Goal: Register for event/course

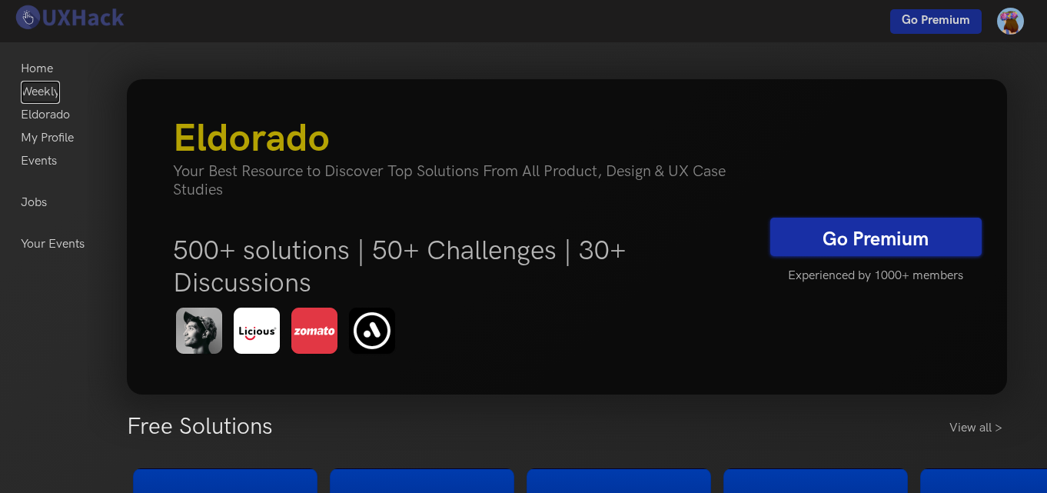
click at [53, 98] on link "Weekly" at bounding box center [40, 92] width 39 height 23
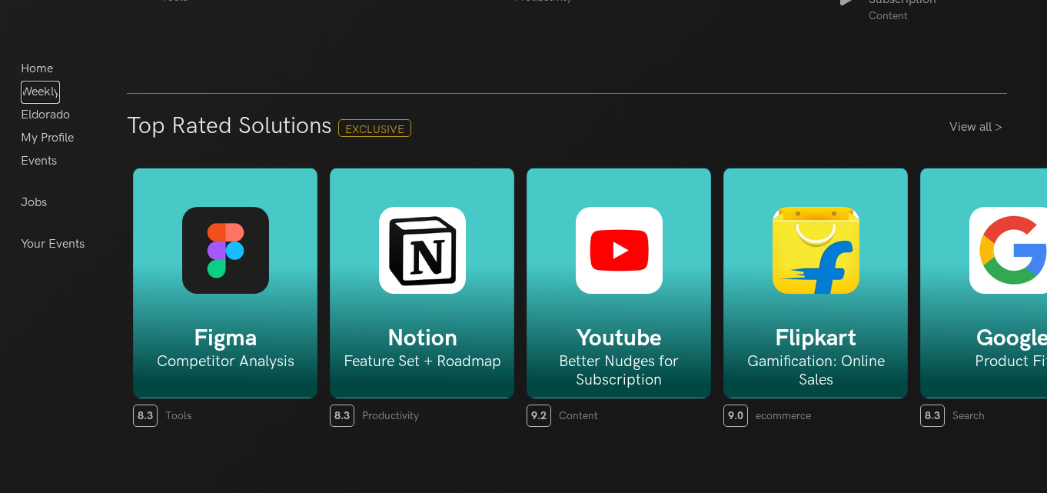
scroll to position [2393, 0]
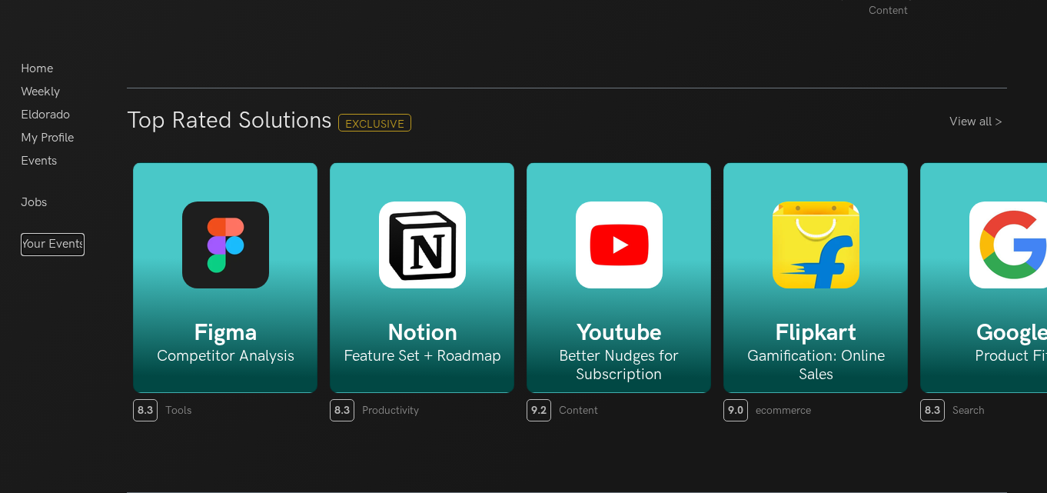
click at [57, 249] on link "Your Events" at bounding box center [53, 244] width 64 height 23
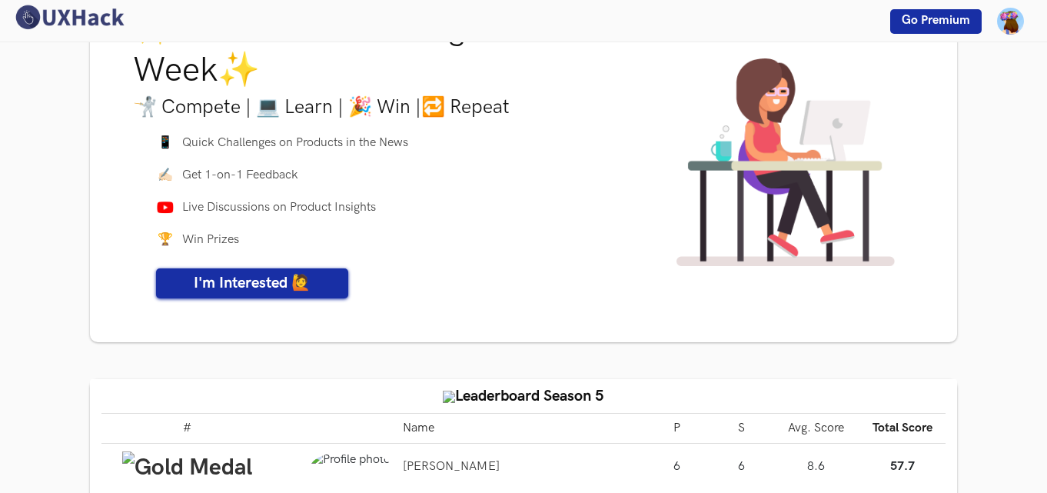
scroll to position [77, 0]
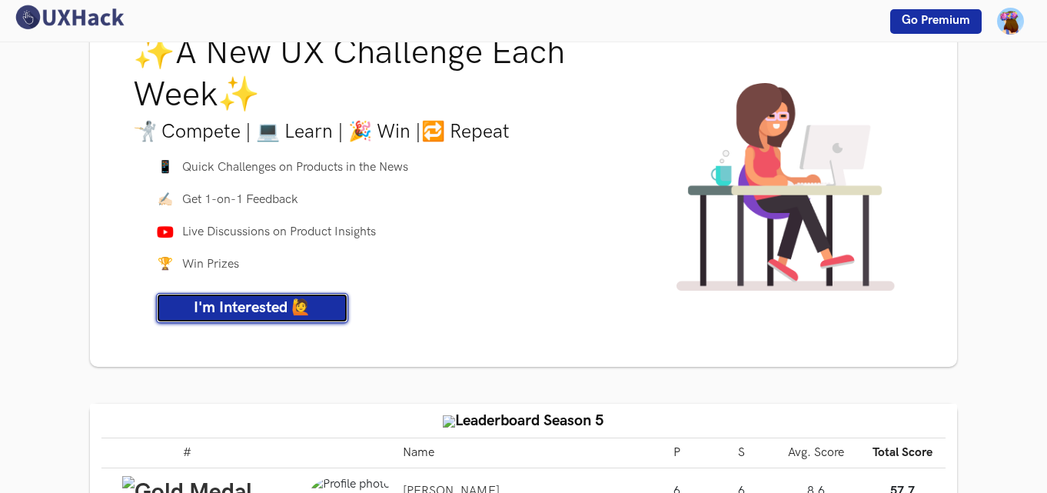
click at [268, 301] on span "I'm Interested 🙋" at bounding box center [252, 307] width 117 height 18
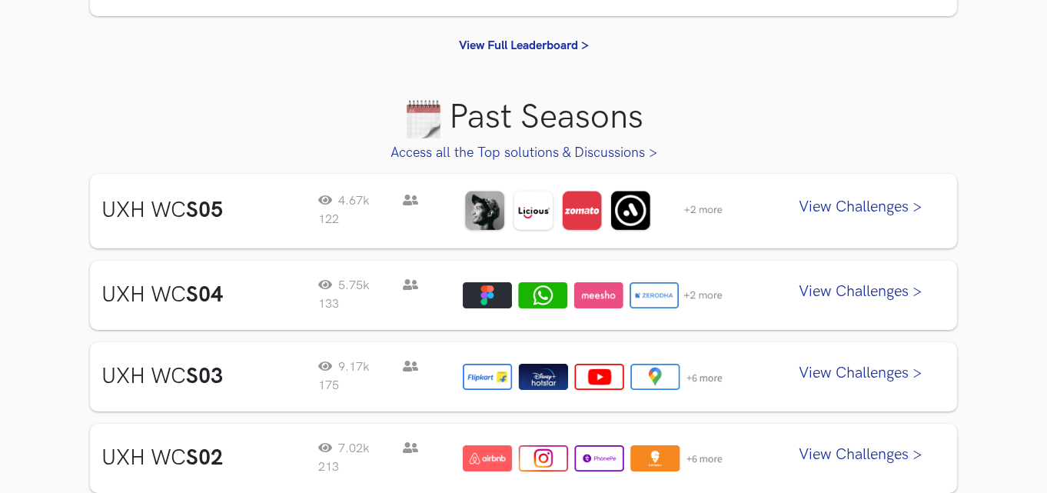
scroll to position [769, 0]
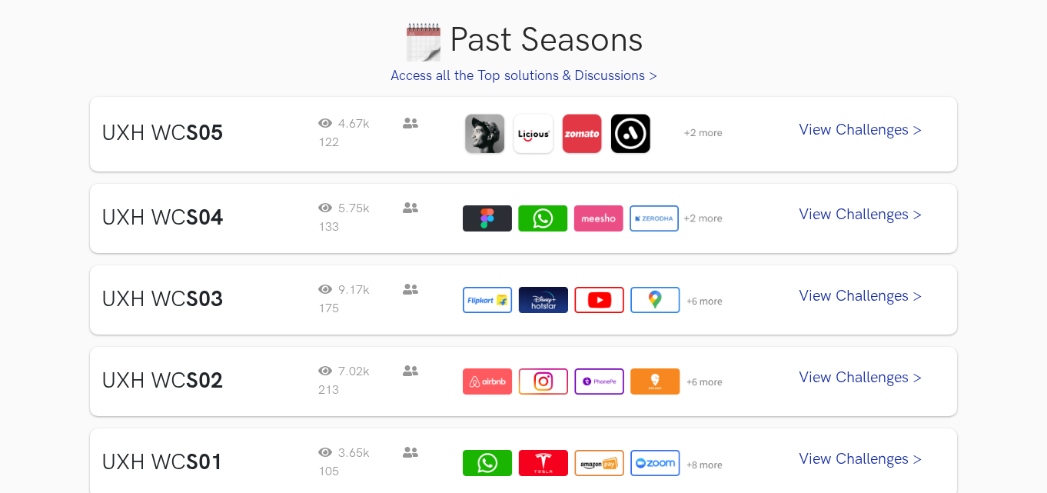
click at [804, 128] on link "View Challenges >" at bounding box center [861, 134] width 169 height 38
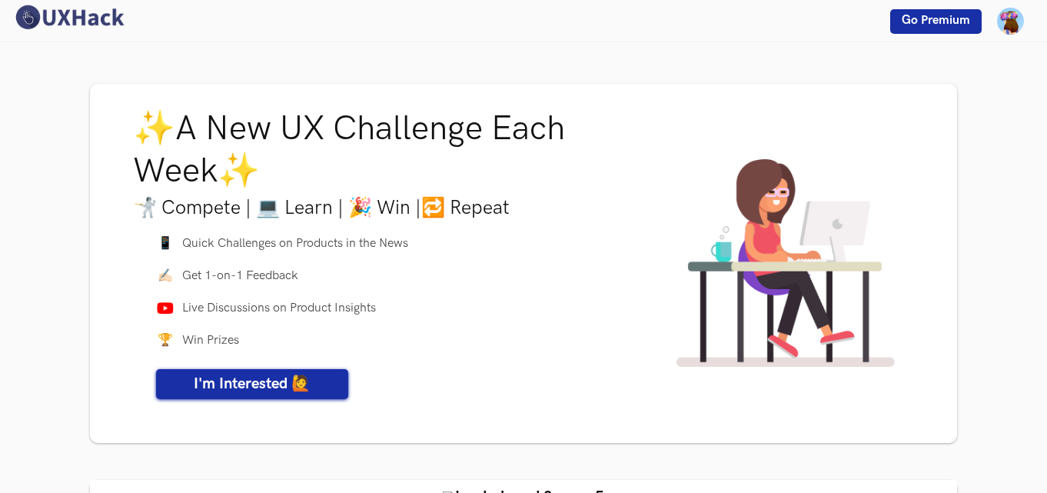
scroll to position [0, 0]
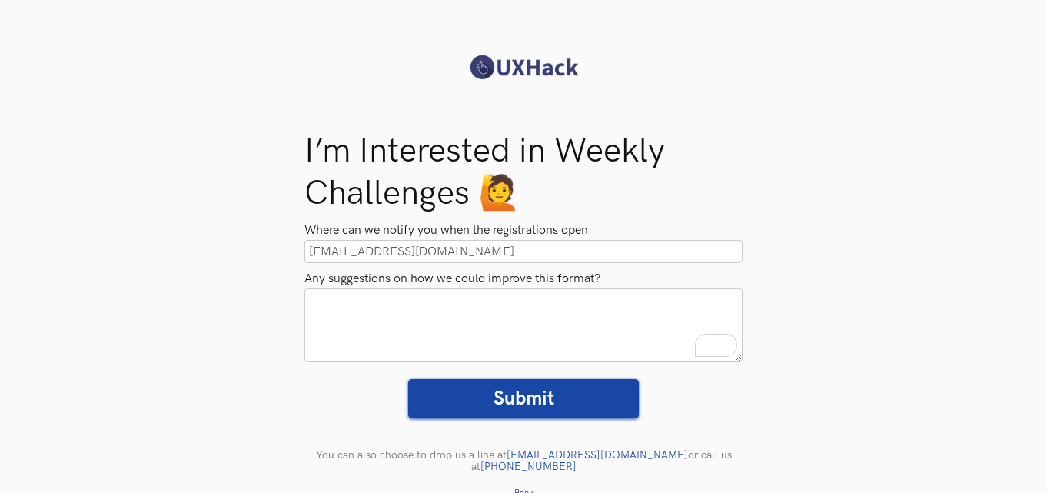
click at [497, 320] on textarea "Any suggestions on how we could improve this format?" at bounding box center [523, 325] width 438 height 74
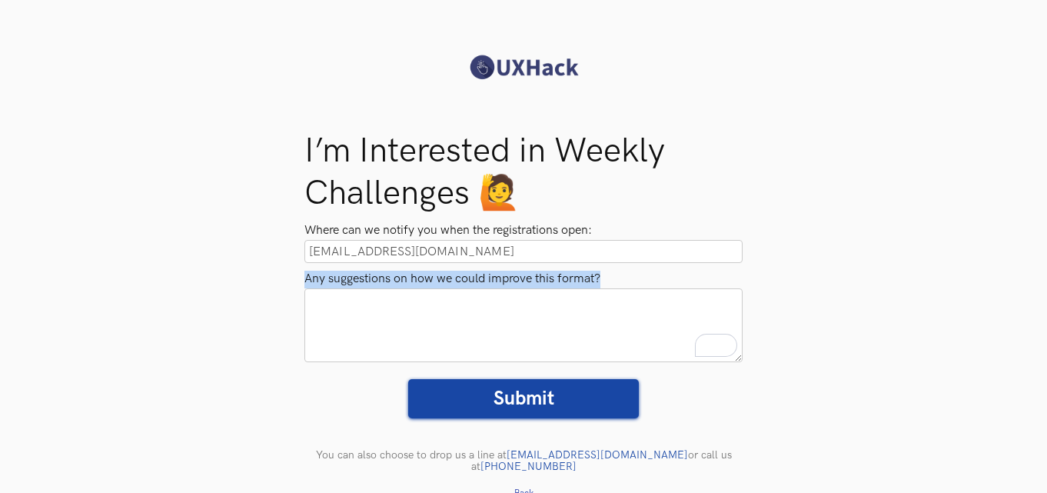
drag, startPoint x: 301, startPoint y: 275, endPoint x: 604, endPoint y: 272, distance: 302.2
click at [604, 272] on div "Where can we notify you when the registrations open: hiruniramesha8@gmail.com A…" at bounding box center [523, 291] width 461 height 152
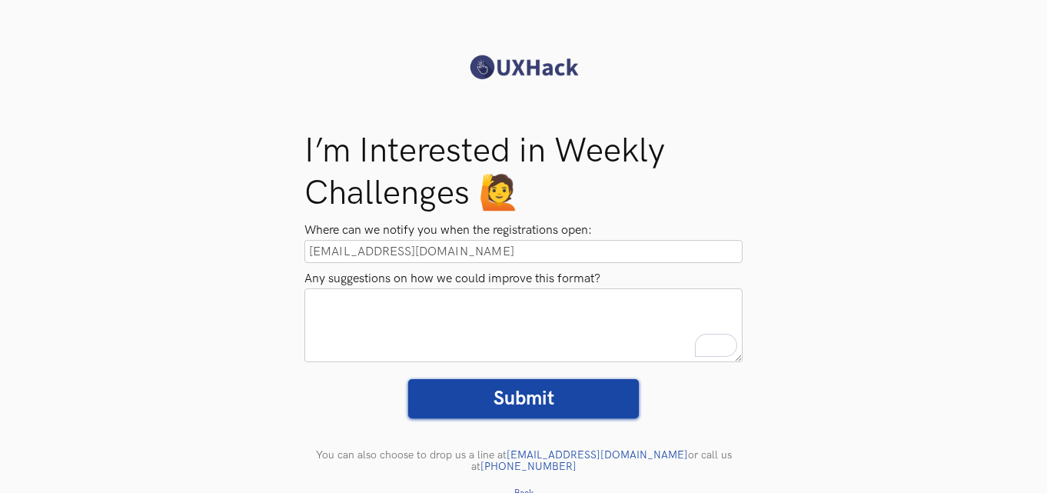
click at [491, 308] on textarea "Any suggestions on how we could improve this format?" at bounding box center [523, 325] width 438 height 74
paste textarea "Make the challenge details more visual with icons or short highlights (like dif…"
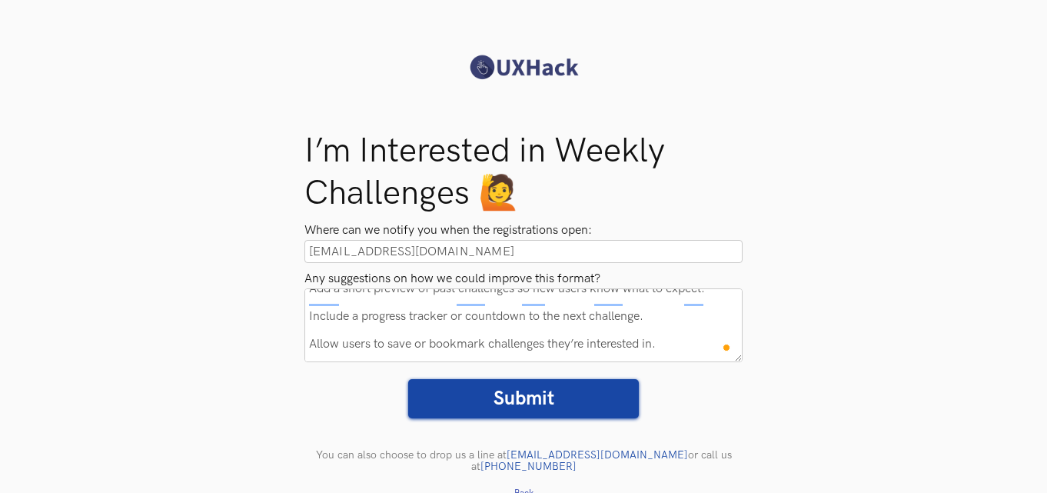
scroll to position [69, 0]
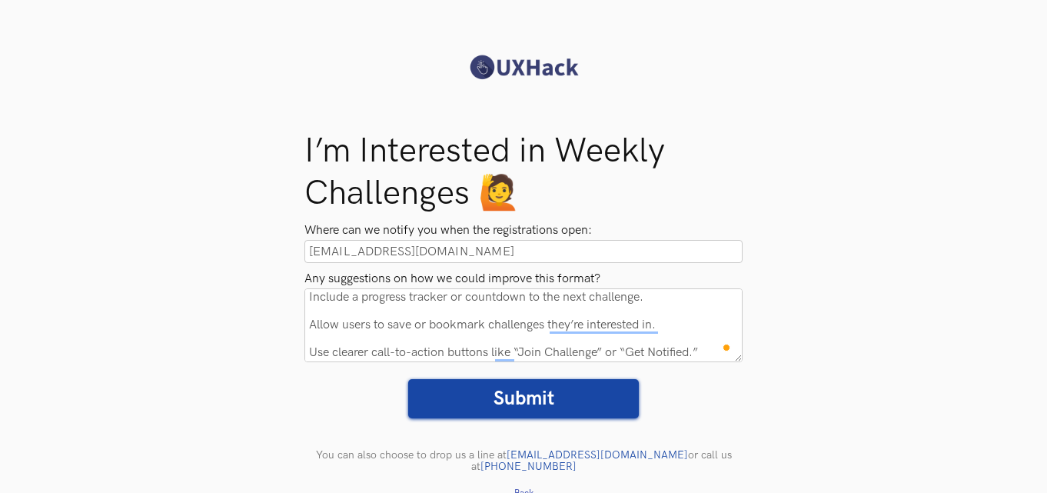
type textarea "Make the challenge details more visual with icons or short highlights (like dif…"
click at [541, 405] on input "Submit" at bounding box center [523, 398] width 231 height 39
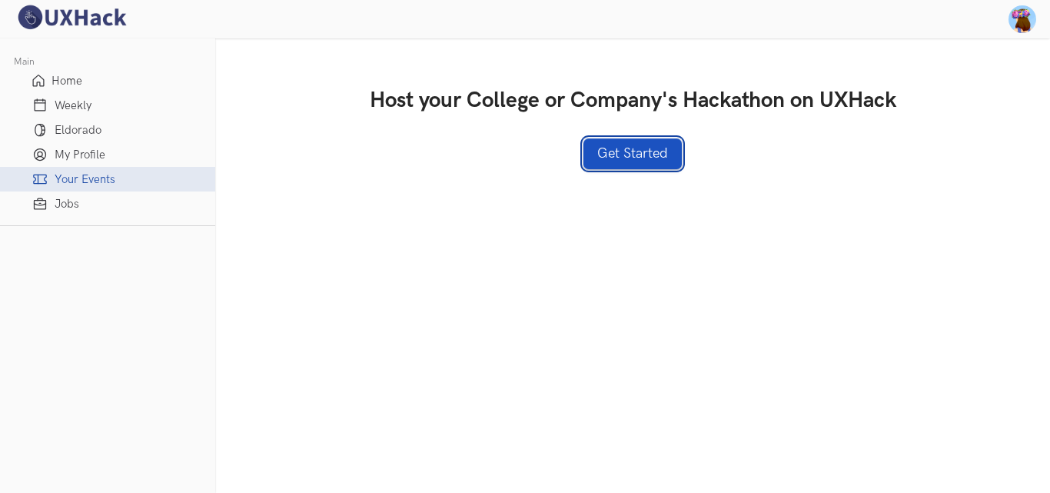
click at [628, 159] on link "Get Started" at bounding box center [633, 153] width 98 height 31
click at [106, 111] on link "Weekly" at bounding box center [107, 105] width 215 height 25
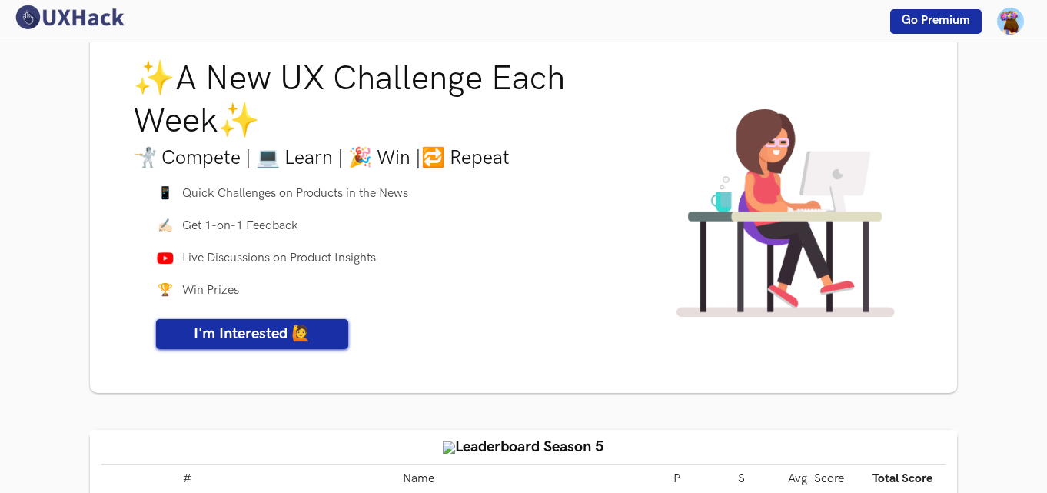
scroll to position [77, 0]
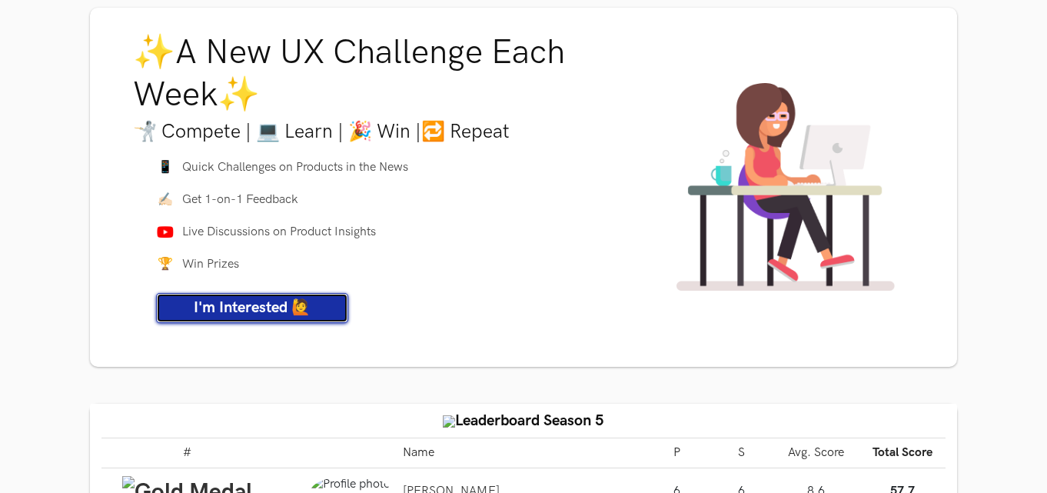
click at [254, 307] on span "I'm Interested 🙋" at bounding box center [252, 307] width 117 height 18
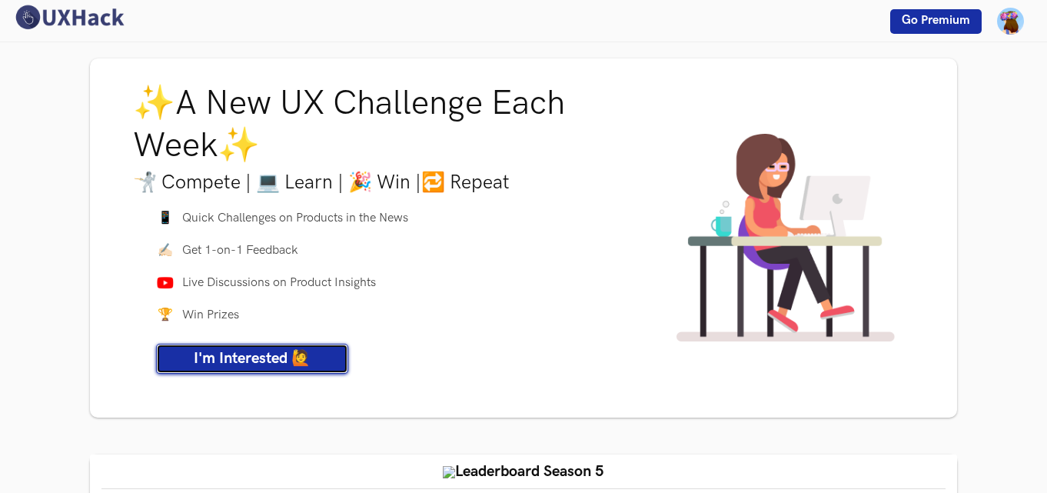
scroll to position [0, 0]
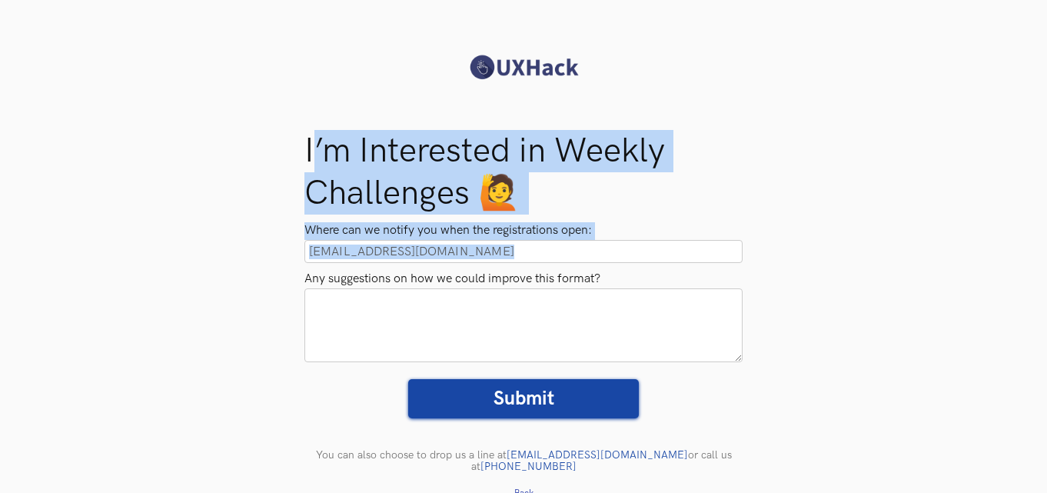
click at [656, 302] on div "I’m Interested in Weekly Challenges 🙋 Where can we notify you when the registra…" at bounding box center [523, 320] width 461 height 381
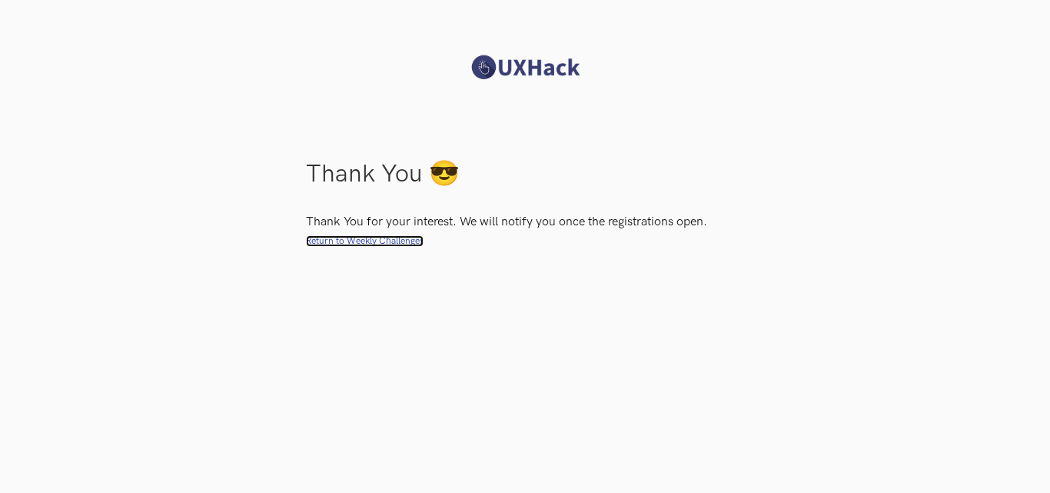
click at [378, 245] on link "Return to Weekly Challenges" at bounding box center [365, 241] width 118 height 12
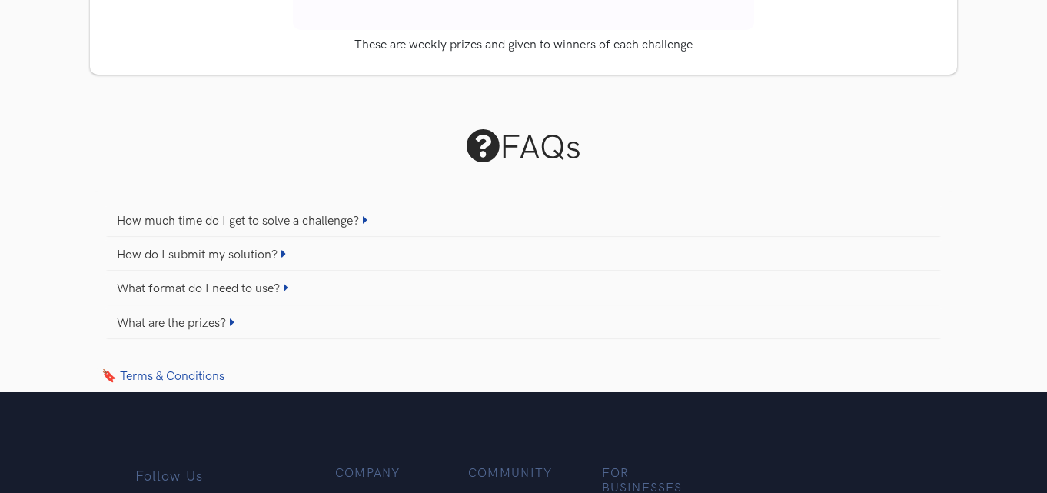
scroll to position [1922, 0]
